Goal: Task Accomplishment & Management: Use online tool/utility

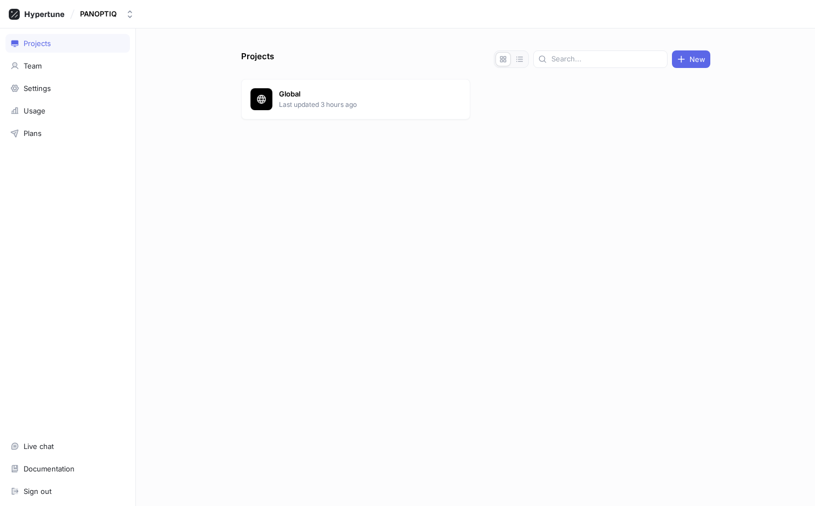
click at [298, 131] on div at bounding box center [475, 146] width 469 height 44
click at [316, 112] on div "Global Last updated 3 hours ago" at bounding box center [355, 99] width 229 height 41
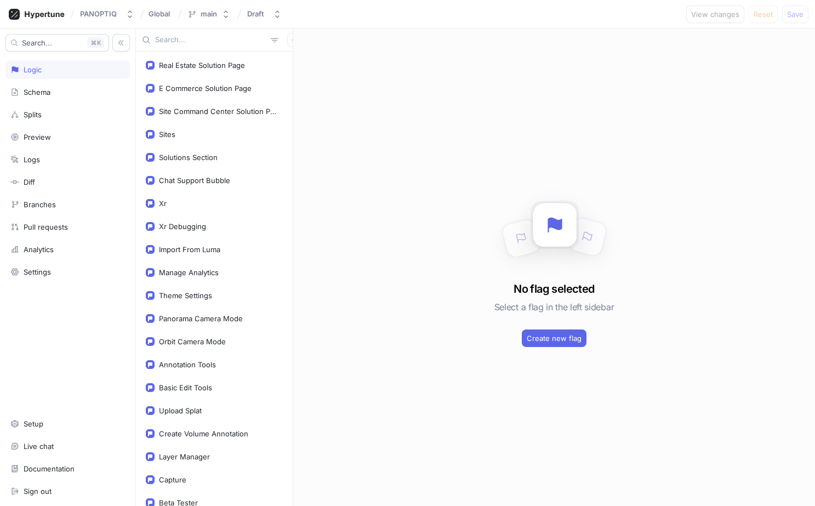
click at [193, 40] on input "text" at bounding box center [210, 40] width 111 height 11
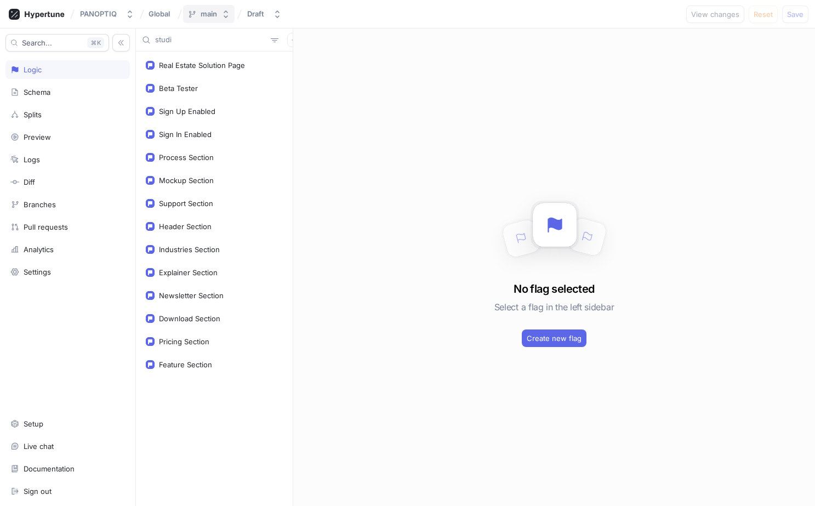
type input "studio"
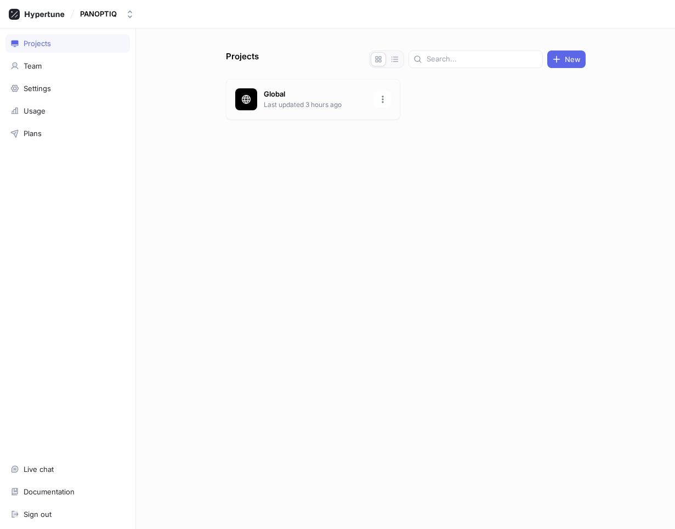
click at [319, 97] on p "Global" at bounding box center [316, 94] width 104 height 11
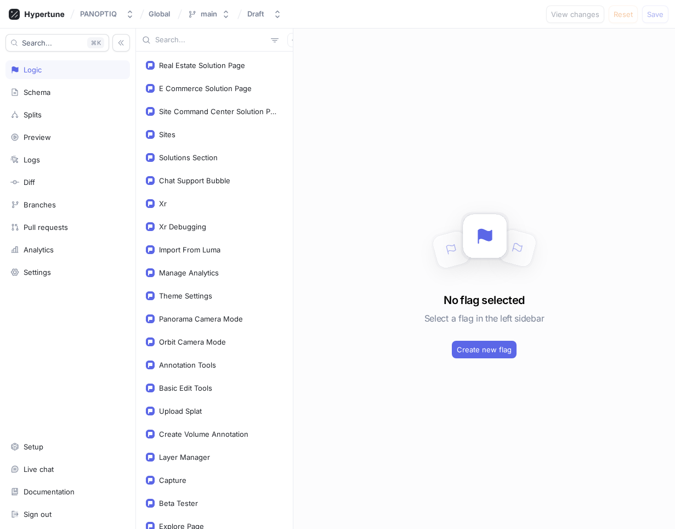
click at [177, 43] on input "text" at bounding box center [210, 40] width 111 height 11
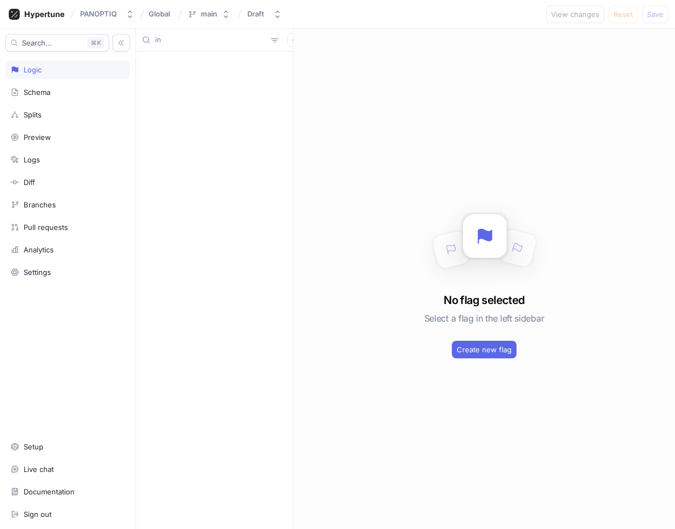
type input "i"
type input "pro"
click at [287, 41] on button "button" at bounding box center [294, 40] width 14 height 14
click at [184, 31] on div "pro" at bounding box center [214, 40] width 157 height 23
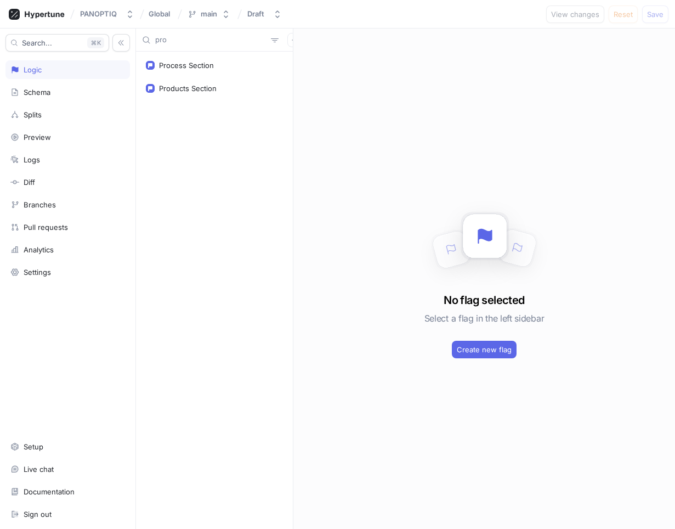
click at [184, 38] on input "pro" at bounding box center [210, 40] width 111 height 11
click at [292, 39] on icon "button" at bounding box center [294, 39] width 5 height 5
click at [289, 65] on p "Flag" at bounding box center [296, 61] width 14 height 11
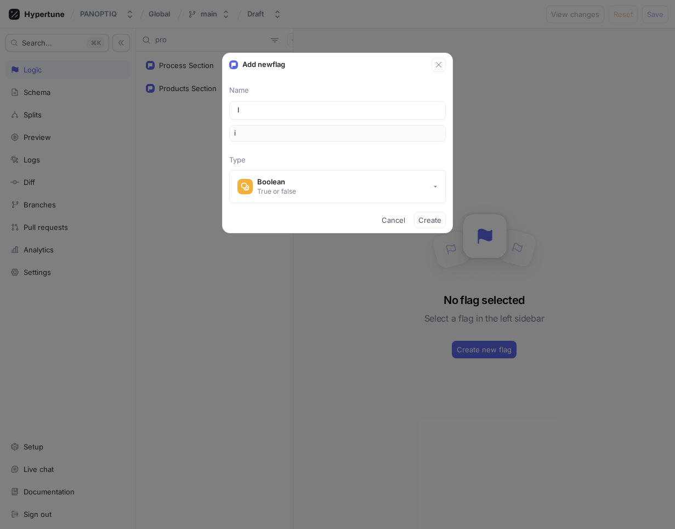
type input "In"
type input "in"
type input "Ins"
type input "ins"
type input "Inst"
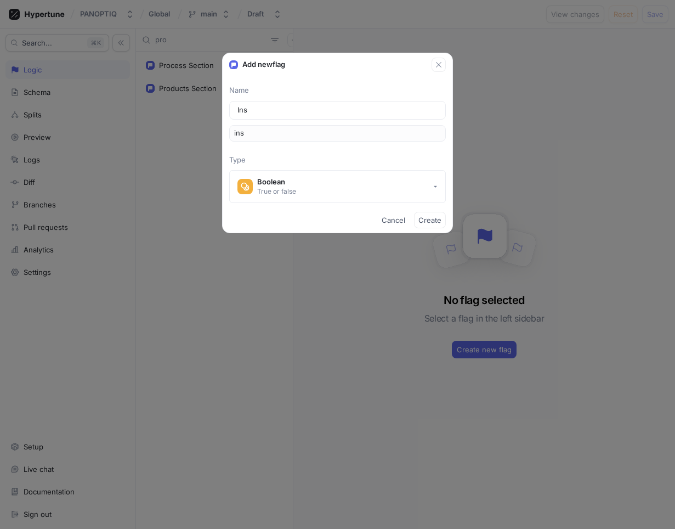
type input "inst"
type input "Insta"
type input "insta"
type input "Insta3"
type input "insta3"
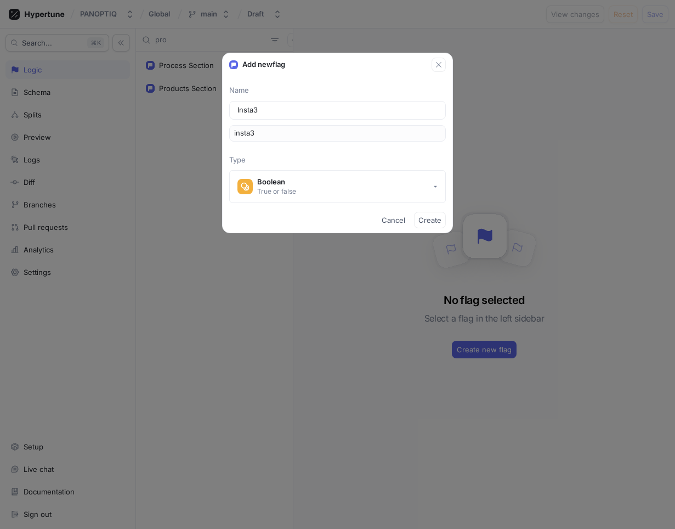
type input "Insta"
type input "insta"
type input "Inst"
type input "inst"
type input "Ins"
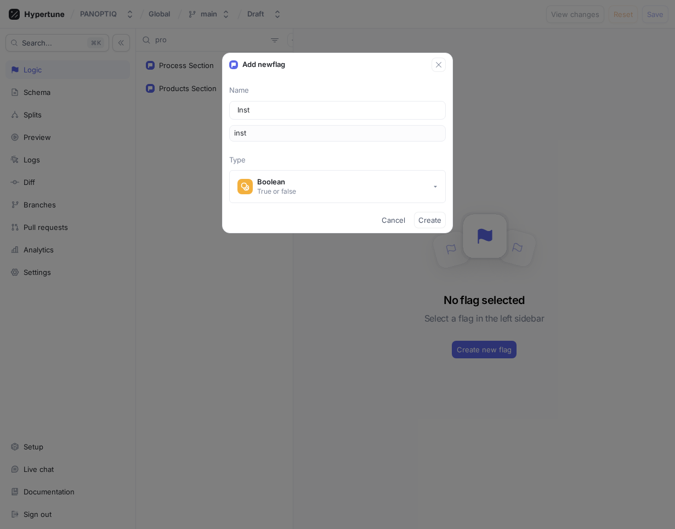
type input "ins"
type input "In"
type input "in"
type input "I"
type input "i"
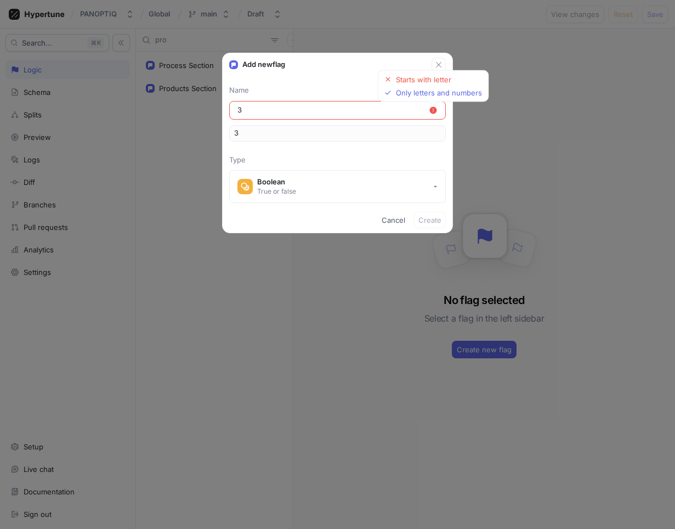
type input "36"
type input "360"
type input "360 t"
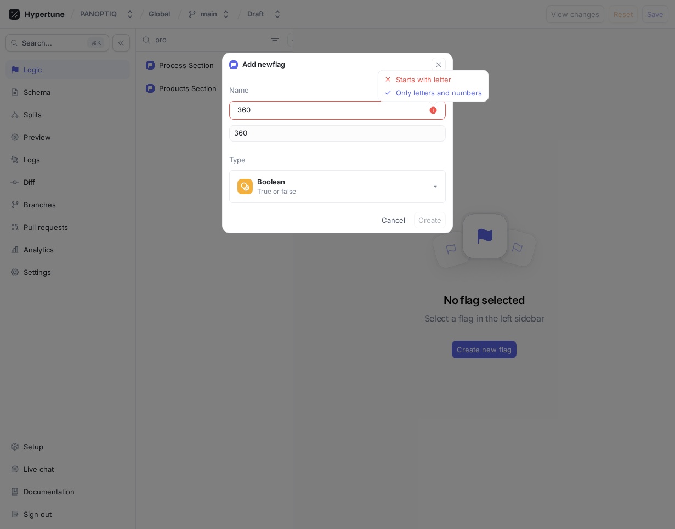
type input "360T"
type input "360 to"
type input "360To"
type input "T"
type input "t"
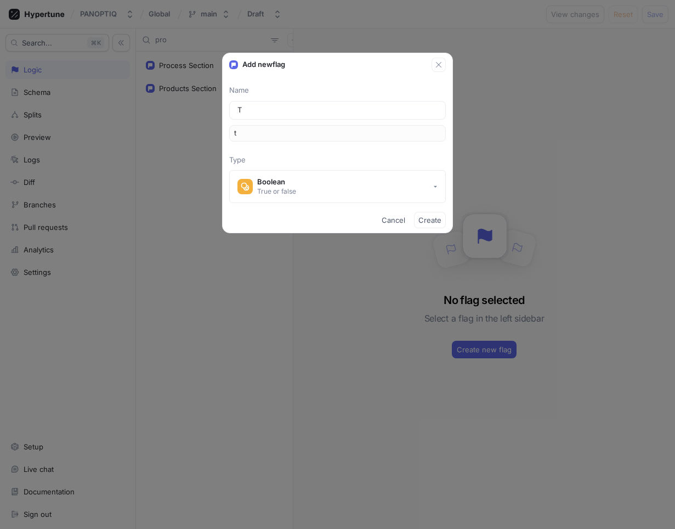
type input "Th"
type input "th"
type input "Thr"
type input "thr"
type input "Thre"
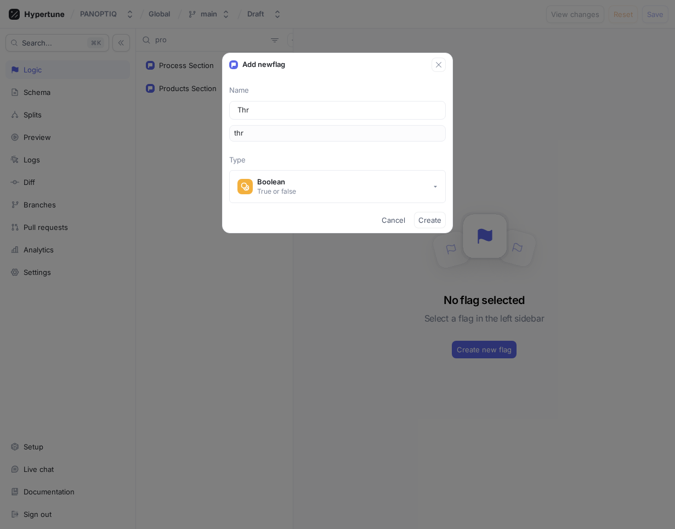
type input "thre"
type input "Three"
type input "three"
type input "Threes"
type input "threes"
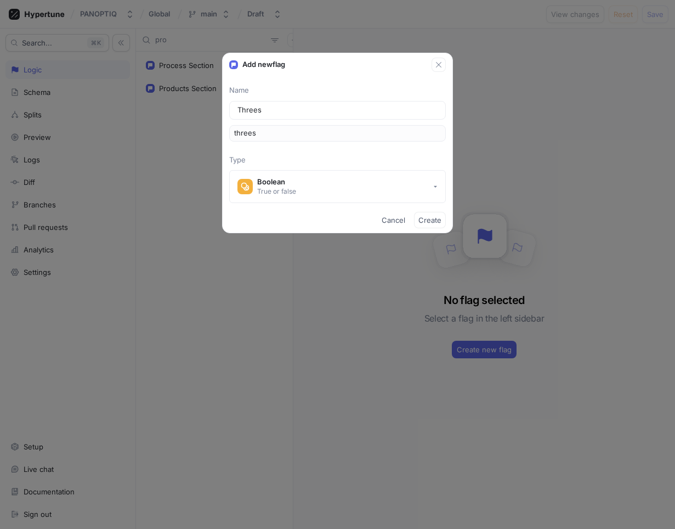
type input "Threesi"
type input "threesi"
type input "Threesix"
type input "threesix"
type input "Threesixt"
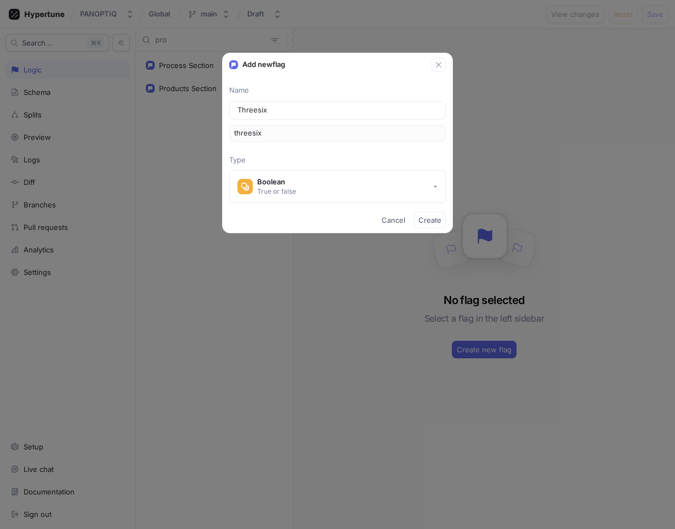
type input "threesixt"
type input "Threesixty"
type input "threesixty"
type input "Threesixty t"
type input "threesixtyT"
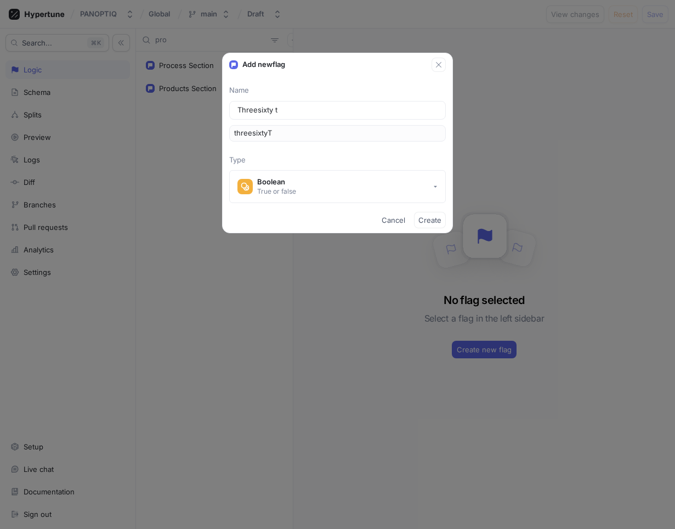
type input "Threesixty to"
type input "threesixtyTo"
type input "Threesixty to 3"
type input "threesixtyTo3"
type input "Threesixty to 3D"
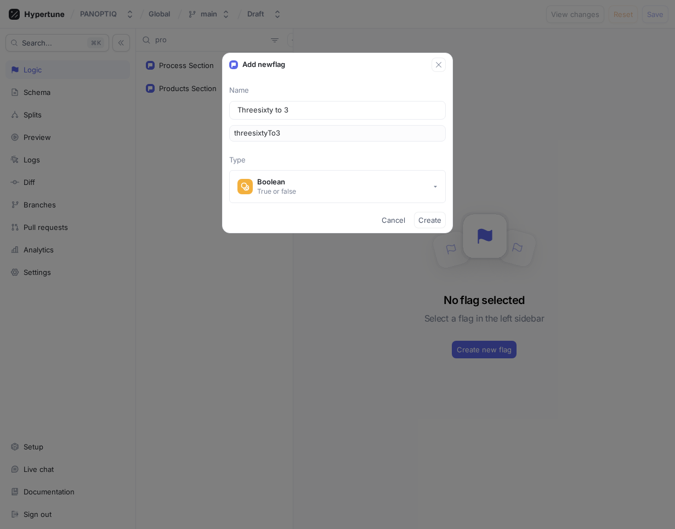
type input "threesixtyTo3D"
type input "Threesixty to 3D p"
type input "threesixtyTo3DP"
type input "Threesixty to 3D pr"
type input "threesixtyTo3DPr"
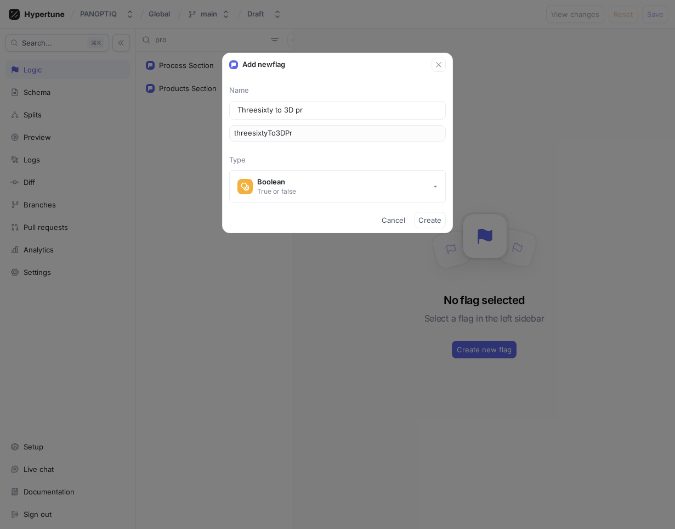
type input "Threesixty to 3D pro"
type input "threesixtyTo3DPro"
type input "Threesixty to 3D prod"
type input "threesixtyTo3DProd"
type input "Threesixty to 3D produ"
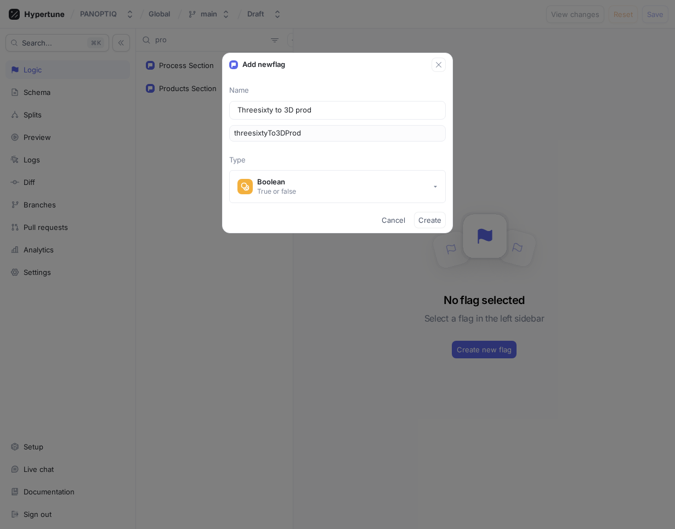
type input "threesixtyTo3DProdu"
type input "Threesixty to 3D produc"
type input "threesixtyTo3DProduc"
type input "Threesixty to 3D product"
type input "threesixtyTo3DProduct"
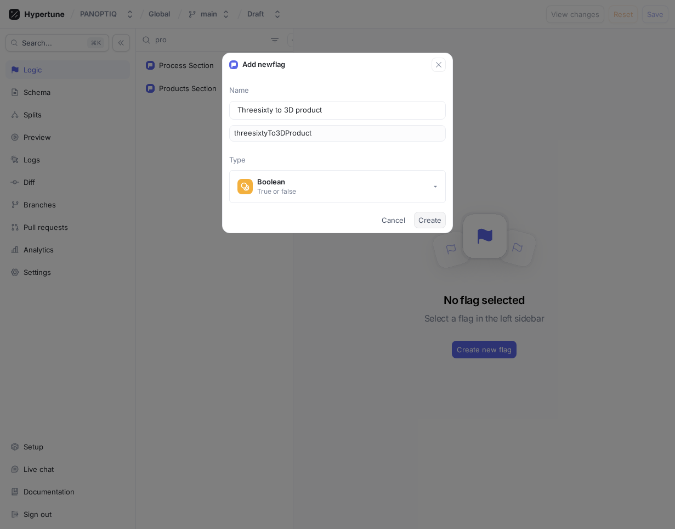
type input "Threesixty to 3D product"
click at [428, 223] on span "Create" at bounding box center [429, 220] width 23 height 7
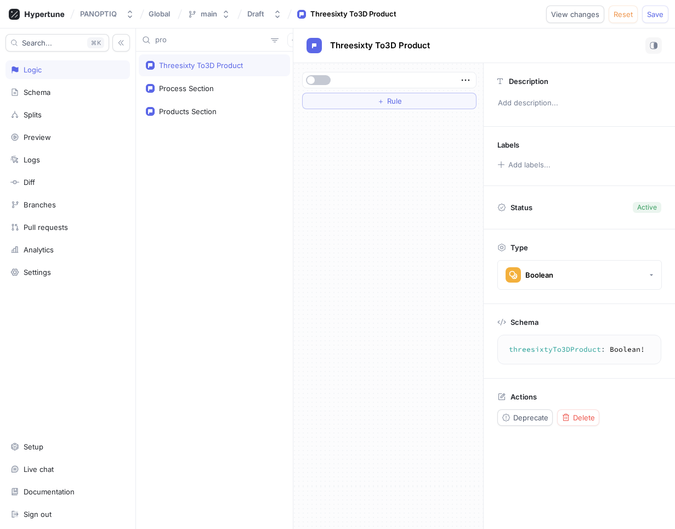
click at [458, 78] on div at bounding box center [388, 80] width 167 height 7
click at [462, 78] on icon "button" at bounding box center [466, 80] width 12 height 12
click at [383, 158] on div "＋ Rule" at bounding box center [388, 296] width 190 height 466
click at [462, 80] on icon "button" at bounding box center [466, 81] width 8 height 2
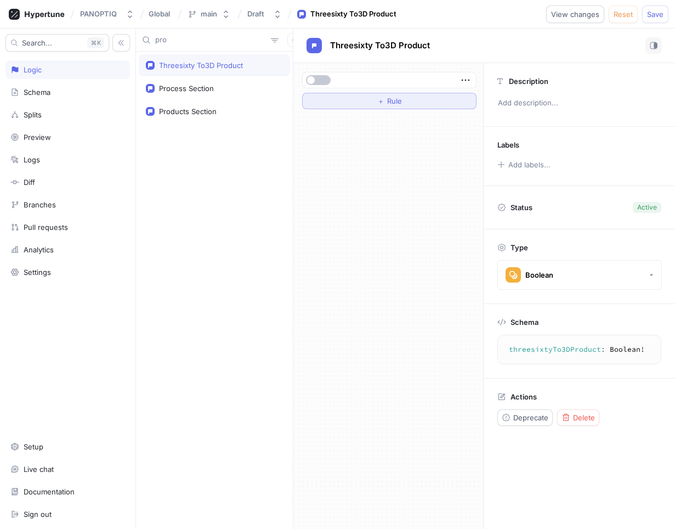
click at [432, 94] on button "＋ Rule" at bounding box center [389, 101] width 174 height 16
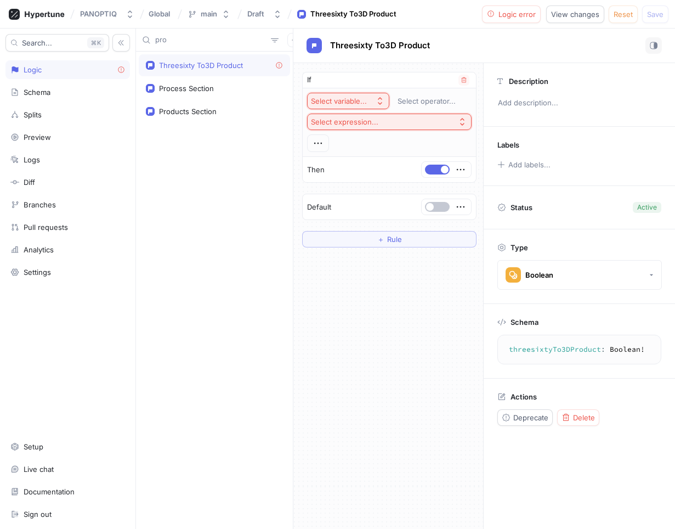
click at [350, 90] on div "Select variable... Select operator... Select expression..." at bounding box center [389, 122] width 173 height 68
click at [350, 98] on div "Select variable..." at bounding box center [339, 101] width 56 height 9
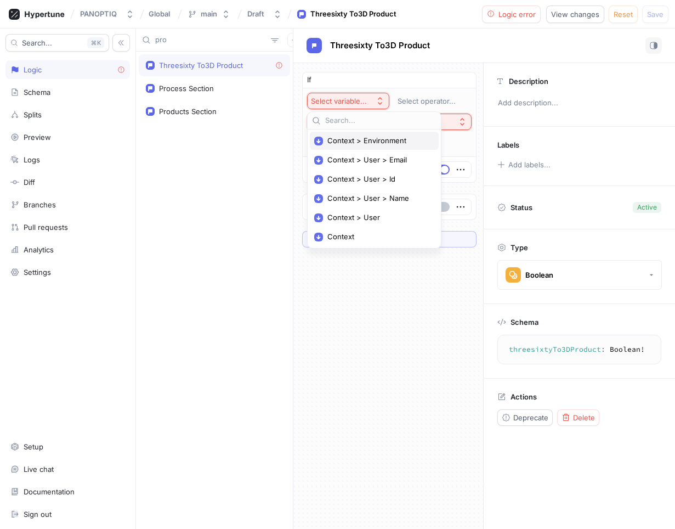
click at [348, 135] on div "Context > Environment" at bounding box center [374, 141] width 129 height 18
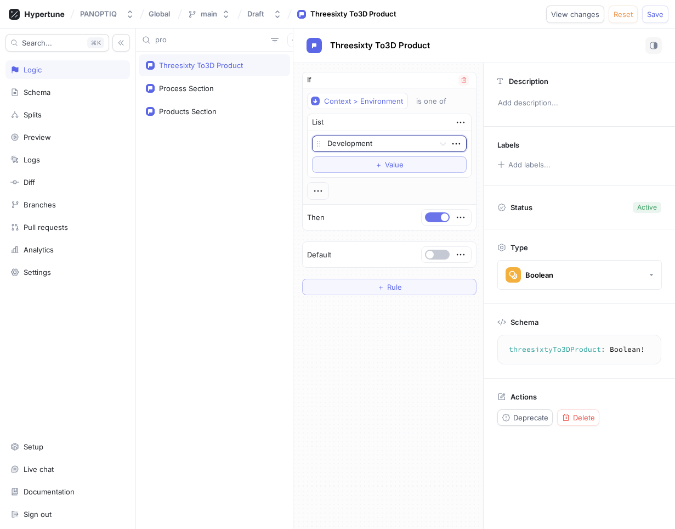
click at [437, 217] on button "button" at bounding box center [437, 217] width 25 height 10
click at [655, 15] on span "Save" at bounding box center [655, 14] width 16 height 7
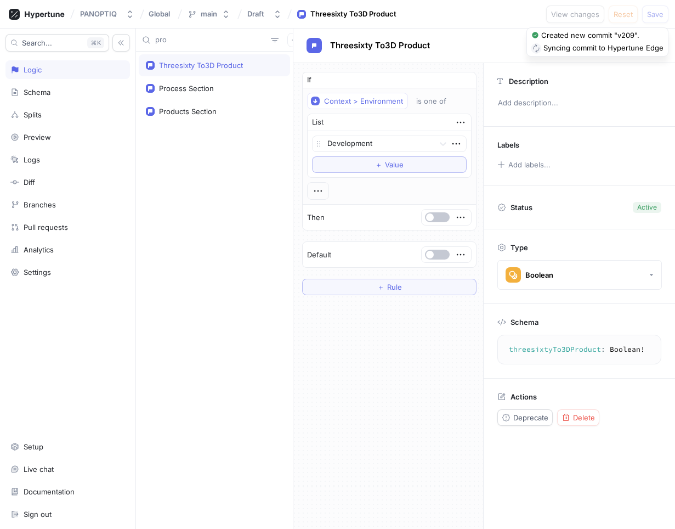
click at [552, 350] on textarea "threesixtyTo3DProduct: Boolean!" at bounding box center [579, 349] width 154 height 20
click at [559, 349] on textarea "threesixtyTo3DProduct: Boolean!" at bounding box center [579, 349] width 154 height 20
click at [553, 344] on textarea "threesixtyTo3DProduct: Boolean!" at bounding box center [579, 349] width 154 height 20
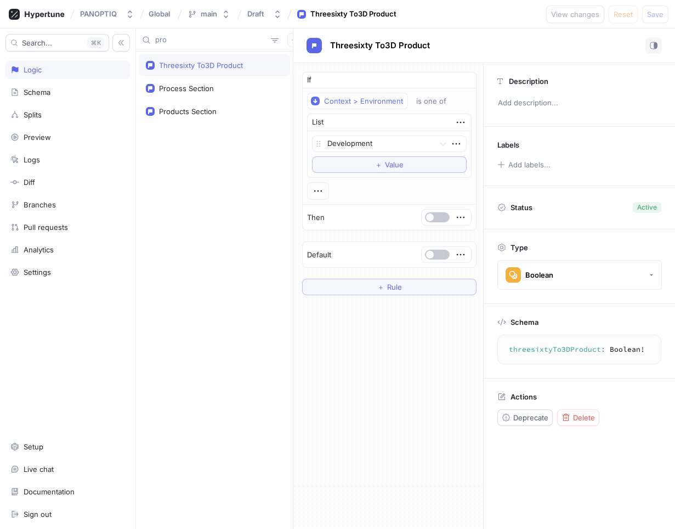
click at [553, 344] on textarea "threesixtyTo3DProduct: Boolean!" at bounding box center [579, 349] width 154 height 20
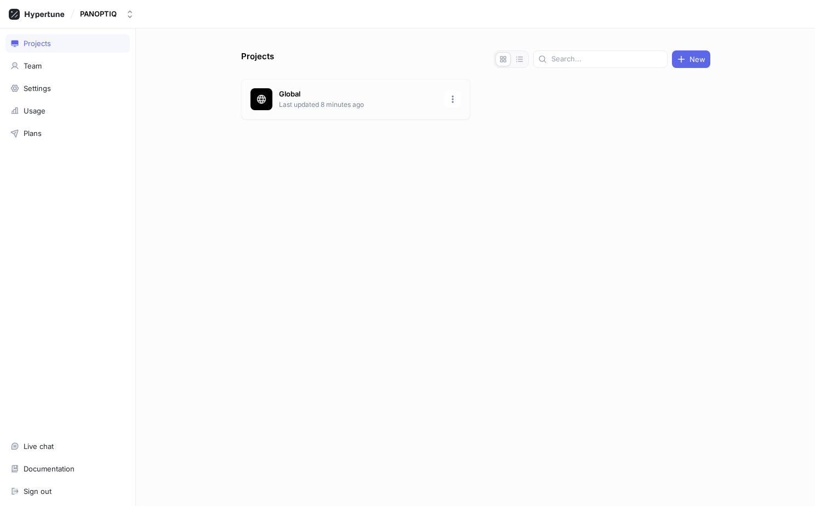
click at [320, 95] on p "Global" at bounding box center [358, 94] width 159 height 11
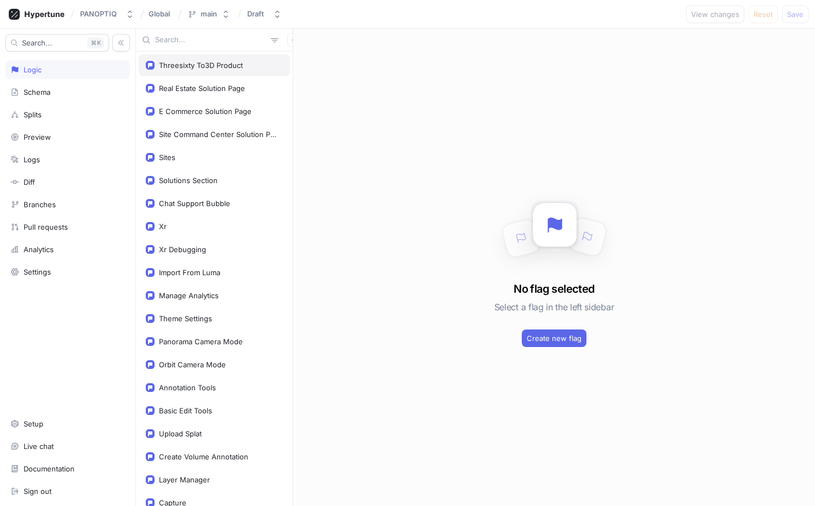
click at [222, 64] on div "Threesixty To3D Product" at bounding box center [201, 65] width 84 height 9
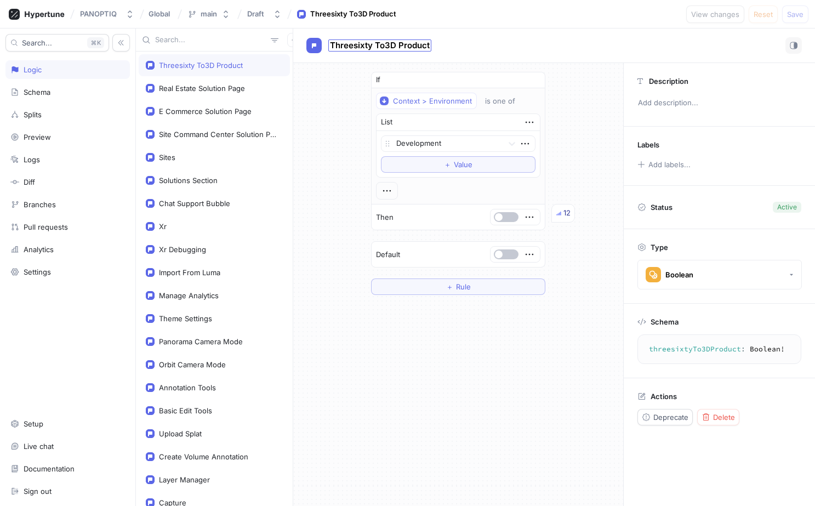
click at [384, 47] on span "Threesixty To3D Product" at bounding box center [380, 45] width 100 height 9
click at [387, 47] on input "Threesixty To3D Product" at bounding box center [380, 46] width 100 height 10
type input "Threesixty To 3D Product"
click at [778, 37] on div "Threesixty To 3D Product Threesixty To 3D Product" at bounding box center [555, 45] width 496 height 16
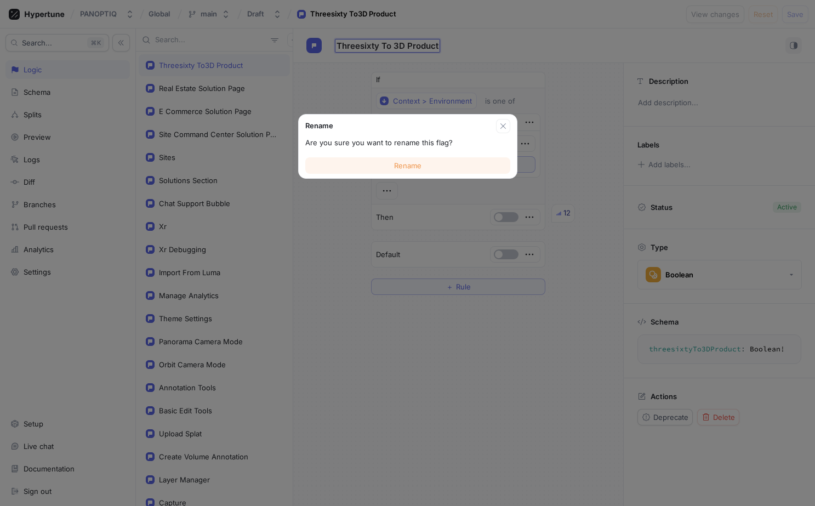
click at [452, 159] on button "Rename" at bounding box center [407, 165] width 205 height 16
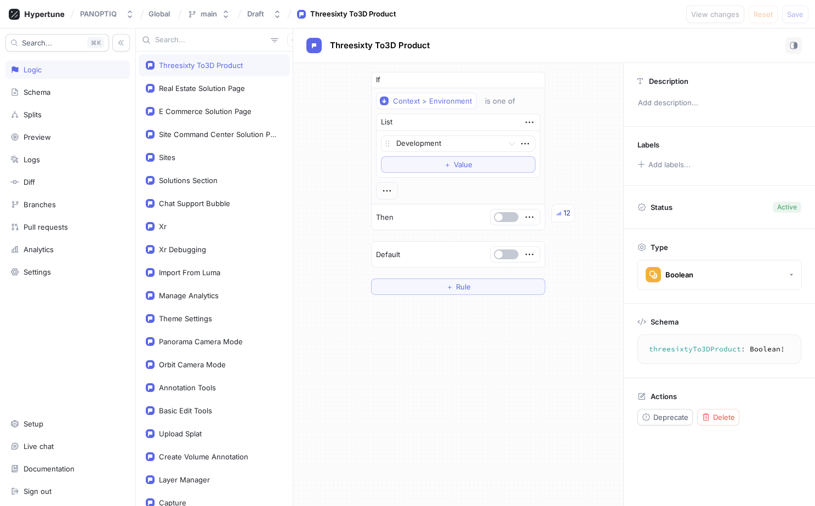
click at [717, 48] on div "Threesixty To3D Product" at bounding box center [555, 45] width 496 height 16
click at [379, 52] on div "Threesixty To3D Product" at bounding box center [370, 45] width 127 height 16
click at [382, 48] on span "Threesixty To3D Product" at bounding box center [380, 45] width 100 height 9
click at [390, 47] on input "Threesixty To3D Product" at bounding box center [380, 46] width 100 height 10
click at [384, 47] on input "Threesixty To3D Product" at bounding box center [380, 46] width 100 height 10
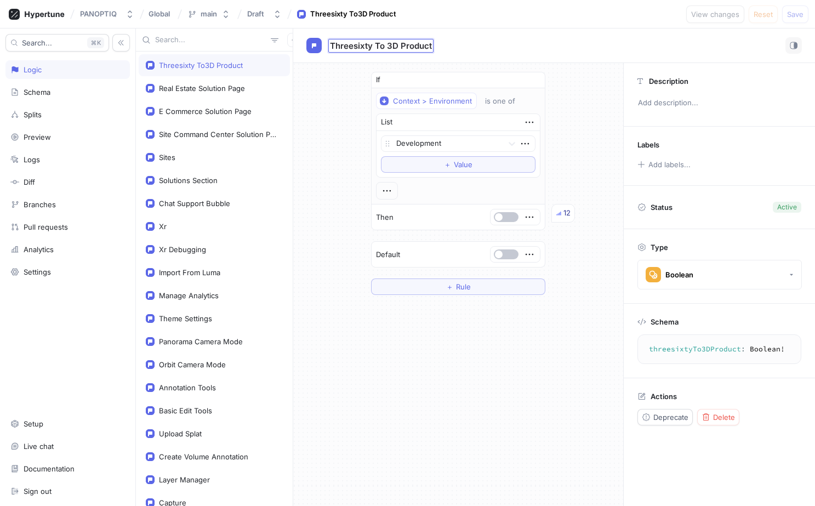
type input "Threesixty To 3D Product"
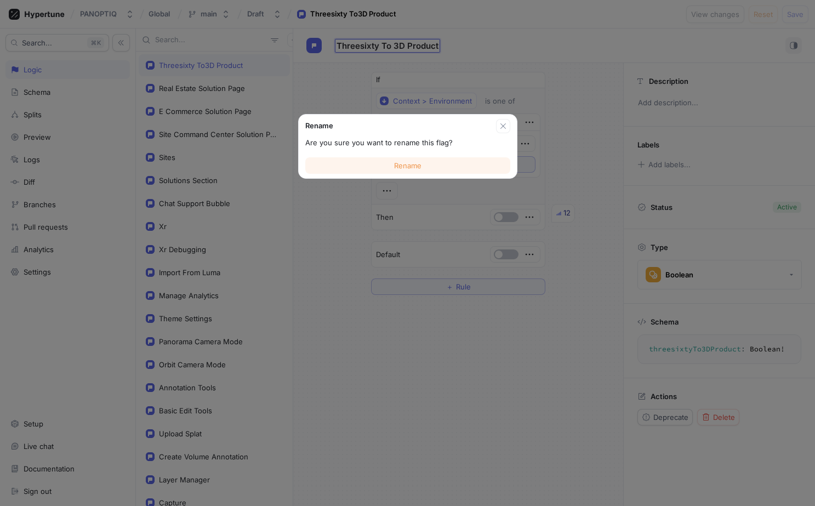
click at [427, 169] on button "Rename" at bounding box center [407, 165] width 205 height 16
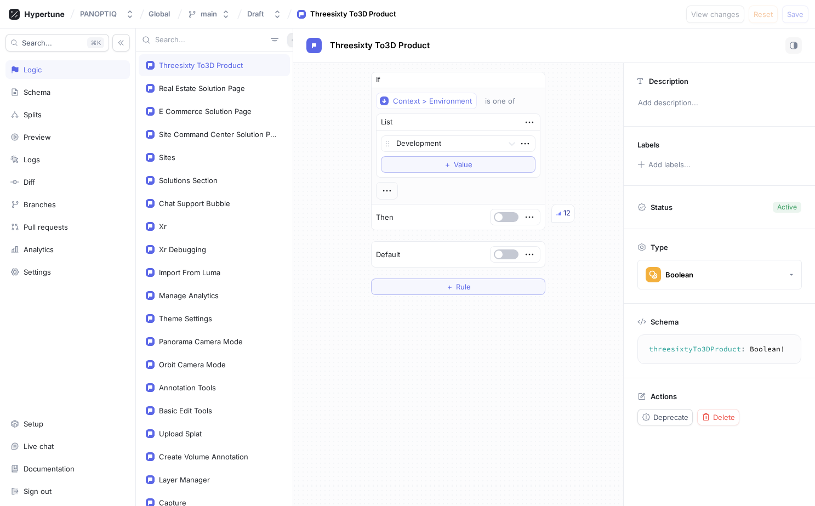
click at [292, 39] on icon "button" at bounding box center [294, 39] width 5 height 5
click at [293, 58] on p "Flag" at bounding box center [296, 61] width 14 height 11
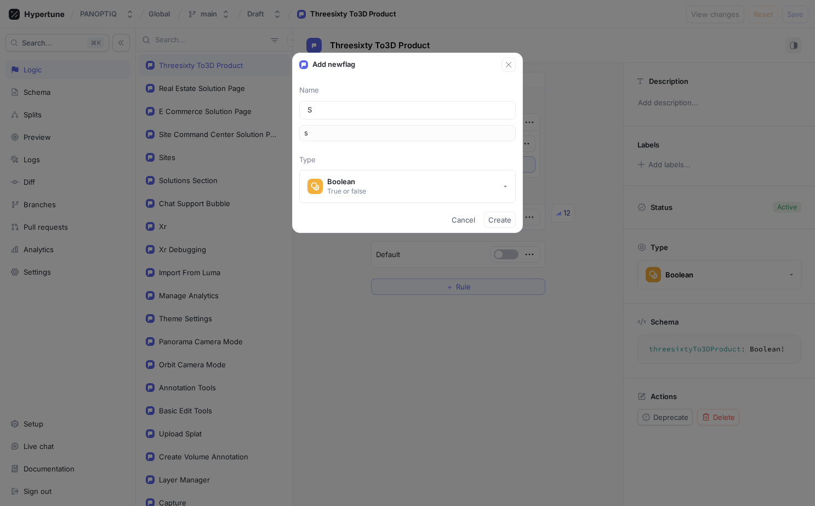
type input "St"
type input "st"
type input "Stu"
type input "stu"
type input "Stud"
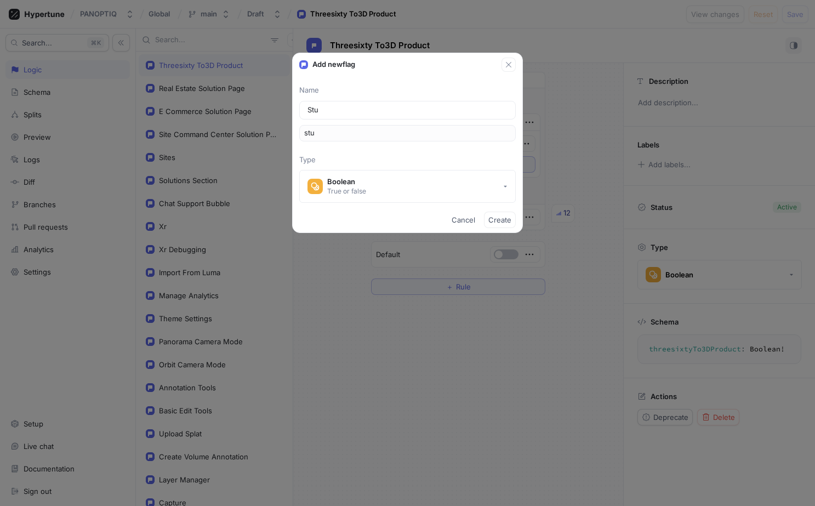
type input "stud"
type input "Studi"
type input "studi"
type input "Studio"
type input "studio"
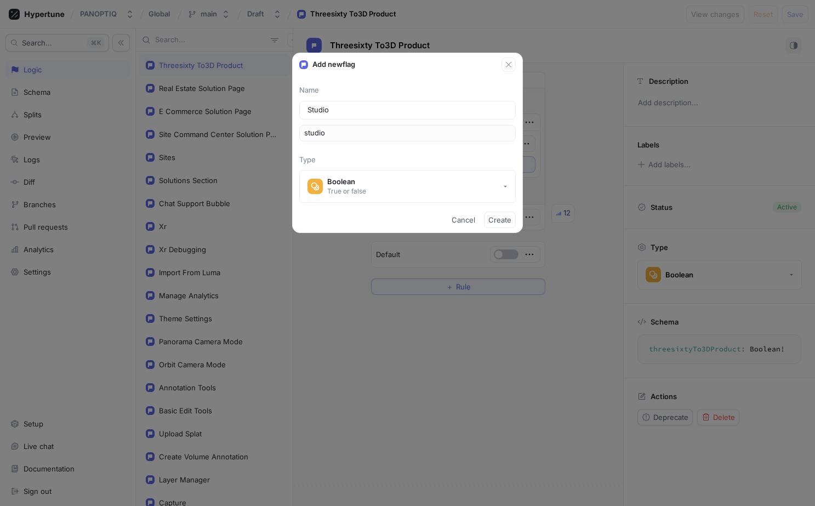
type input "Studio P"
type input "studioP"
type input "Studio Pr"
type input "studioPr"
type input "Studio Pro"
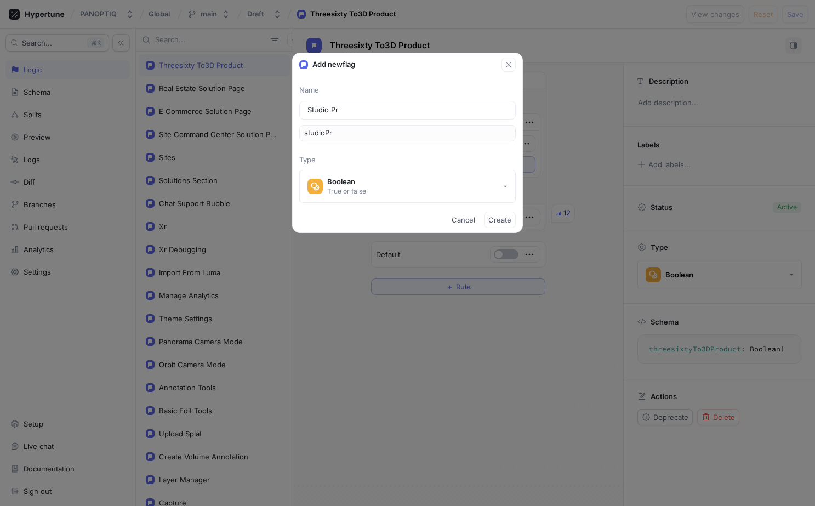
type input "studioPro"
type input "Studio Prou"
type input "studioProu"
type input "Studio Pro"
type input "studioPro"
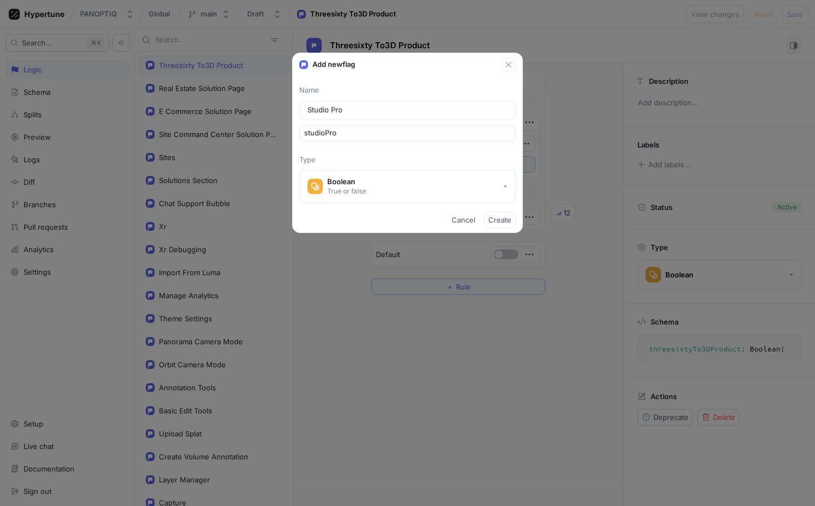
type input "Studio Prod"
type input "studioProd"
type input "Studio Produ"
type input "studioProdu"
type input "Studio Produc"
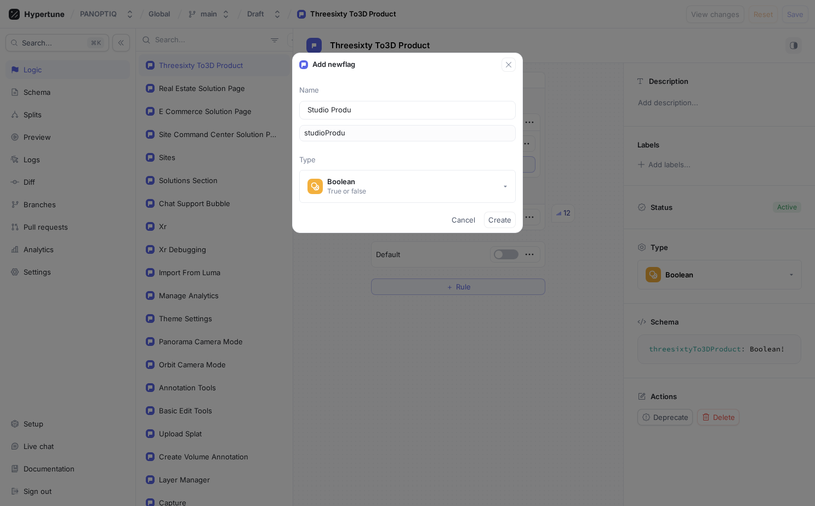
type input "studioProduc"
type input "Studio Product"
type input "studioProduct"
type input "Studio Product"
click at [505, 218] on span "Create" at bounding box center [500, 220] width 23 height 7
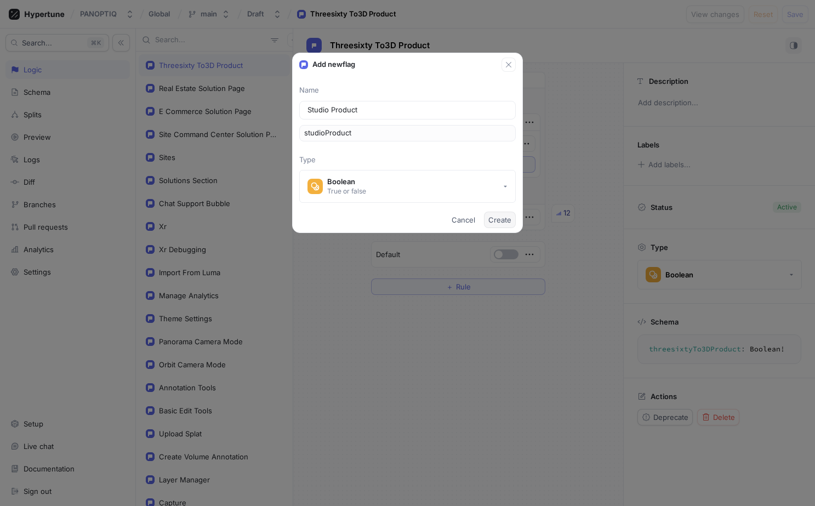
type textarea "studioProduct: Boolean!"
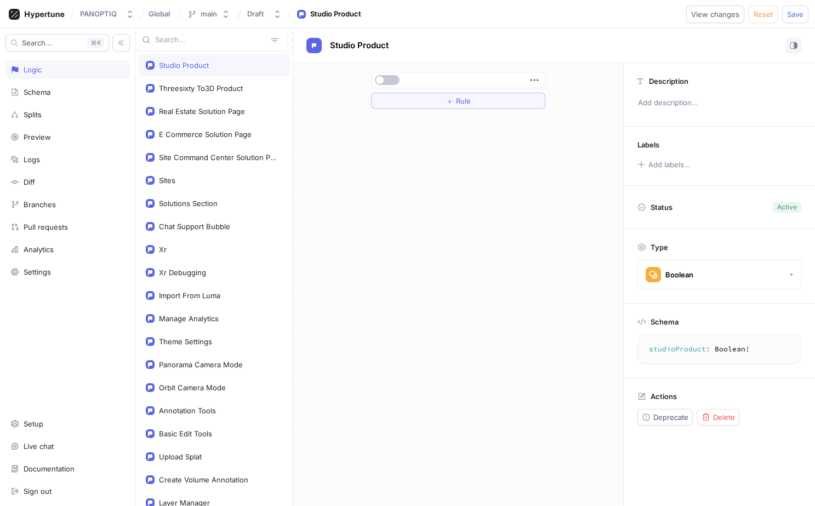
click at [677, 347] on textarea "studioProduct: Boolean!" at bounding box center [720, 349] width 154 height 20
click at [534, 81] on icon "button" at bounding box center [535, 80] width 12 height 12
click at [535, 81] on icon "button" at bounding box center [535, 80] width 12 height 12
click at [485, 103] on button "＋ Rule" at bounding box center [458, 101] width 174 height 16
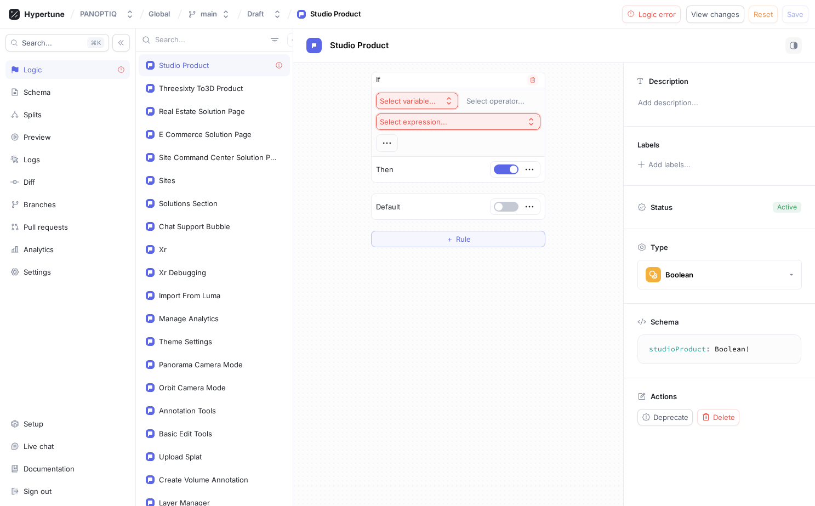
click at [437, 104] on div "Select variable..." at bounding box center [410, 101] width 60 height 9
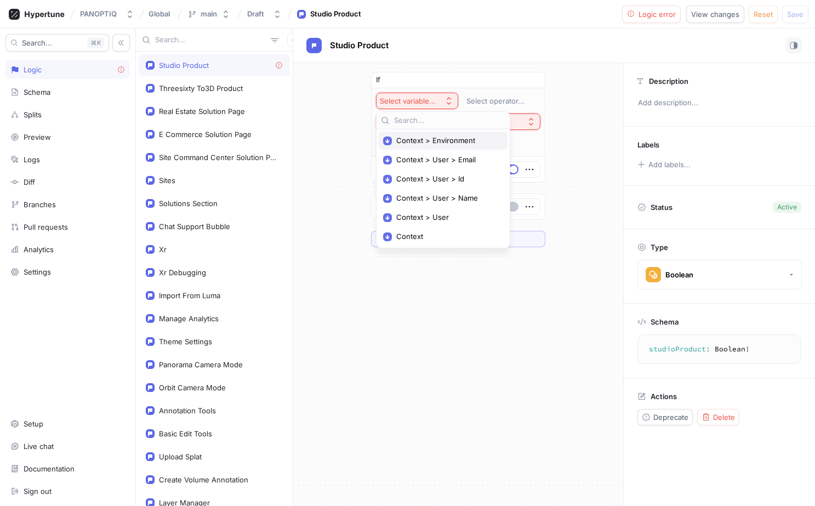
click at [439, 137] on span "Context > Environment" at bounding box center [446, 140] width 101 height 9
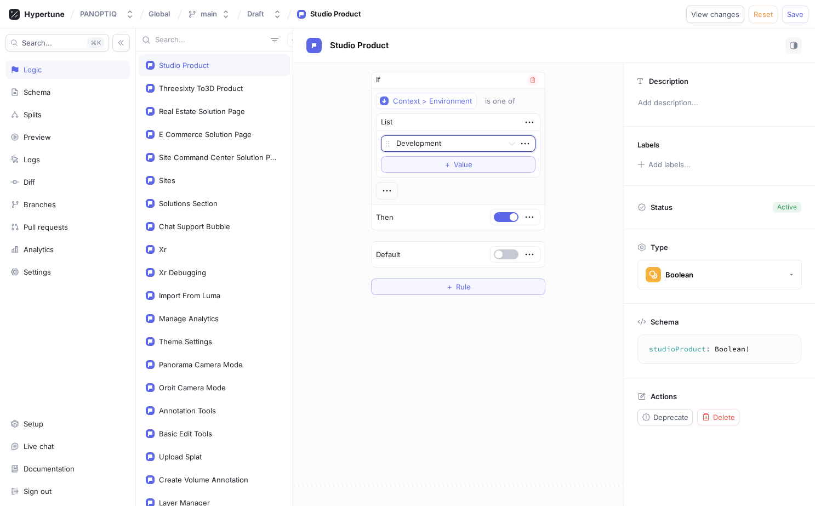
click at [507, 226] on div "Then" at bounding box center [458, 217] width 173 height 25
click at [507, 221] on button "button" at bounding box center [506, 217] width 25 height 10
click at [797, 12] on span "Save" at bounding box center [795, 14] width 16 height 7
